Goal: Task Accomplishment & Management: Use online tool/utility

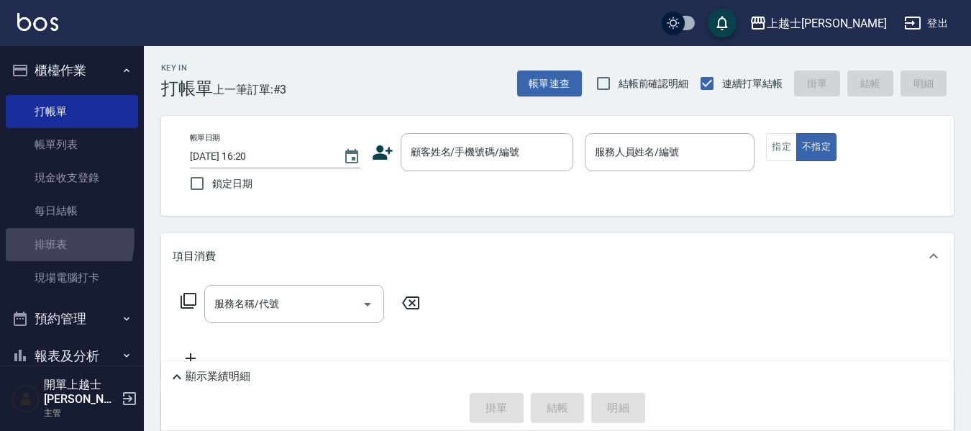
click at [42, 239] on link "排班表" at bounding box center [72, 244] width 132 height 33
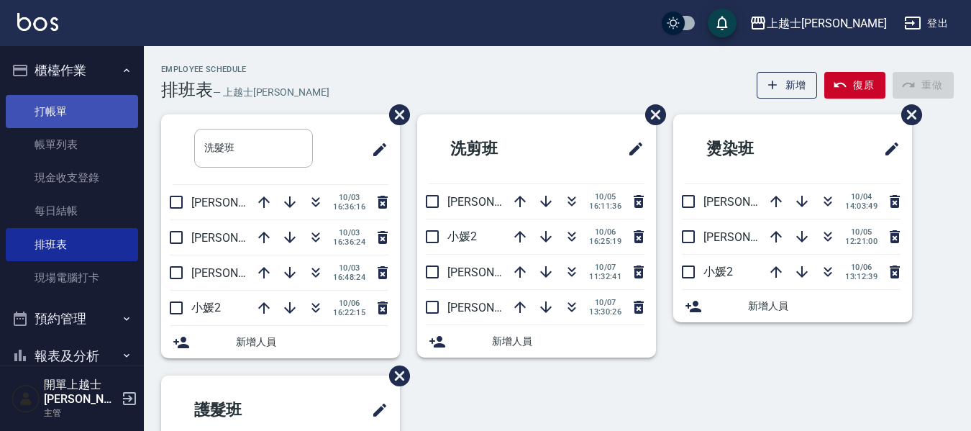
click at [60, 117] on link "打帳單" at bounding box center [72, 111] width 132 height 33
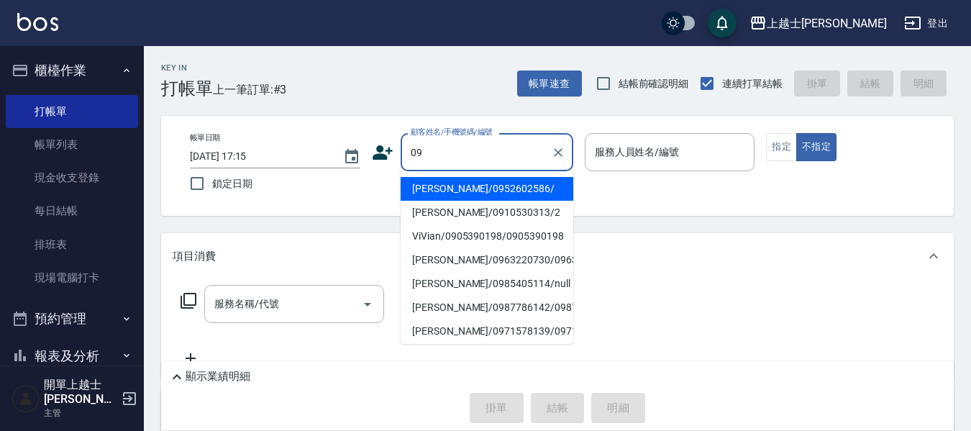
type input "[PERSON_NAME]/0952602586/"
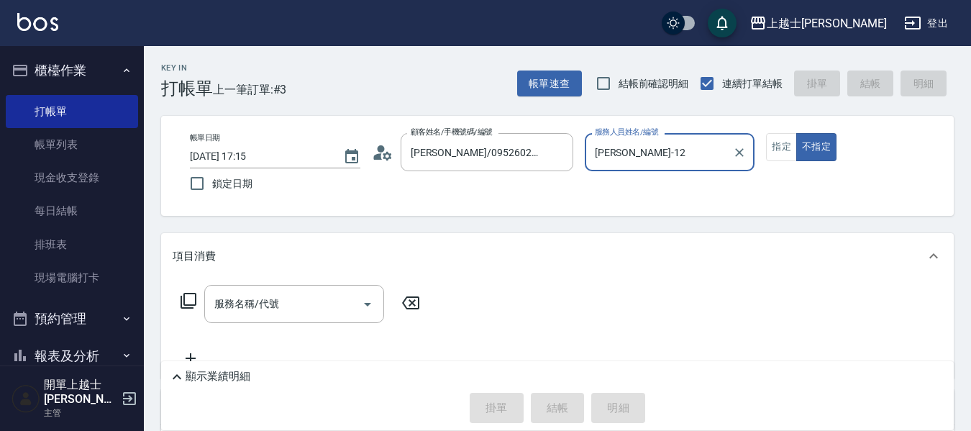
type input "[PERSON_NAME]-12"
click at [796, 133] on button "不指定" at bounding box center [816, 147] width 40 height 28
type button "false"
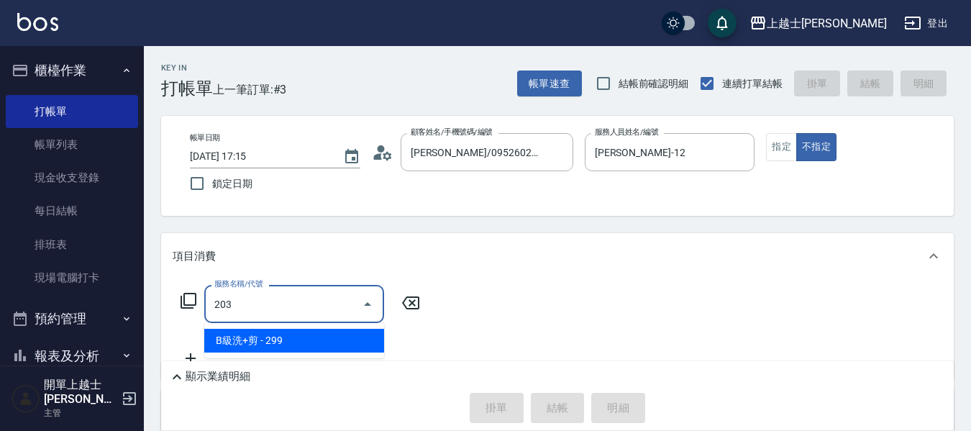
type input "B級洗+剪(203)"
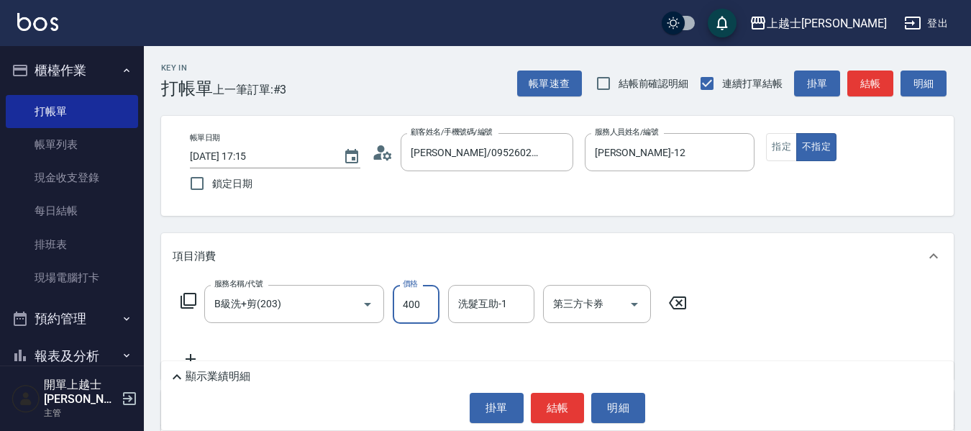
type input "400"
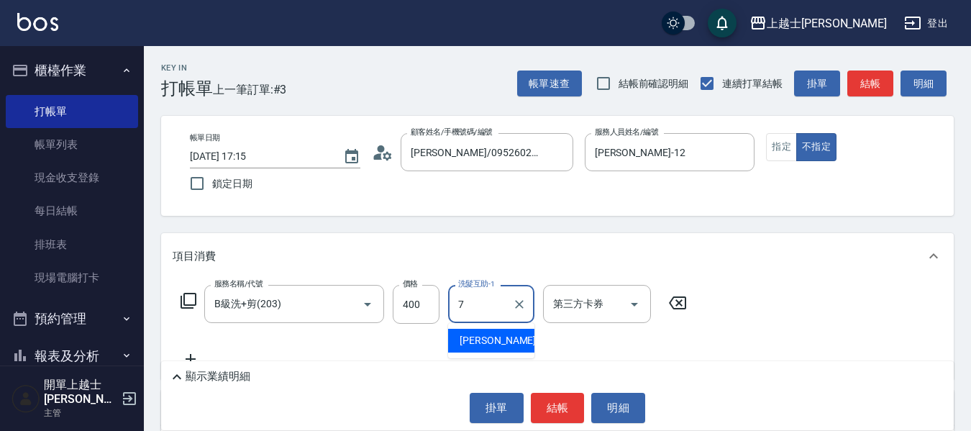
type input "[PERSON_NAME]-7"
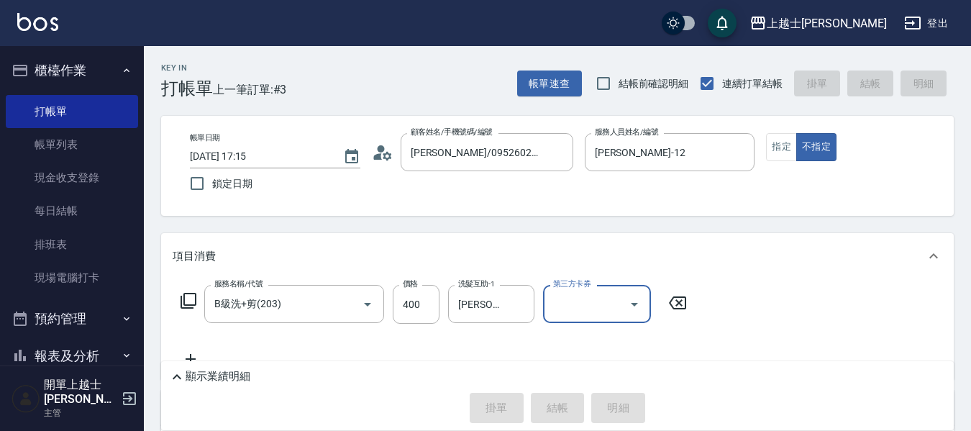
type input "[DATE] 17:16"
